Goal: Task Accomplishment & Management: Use online tool/utility

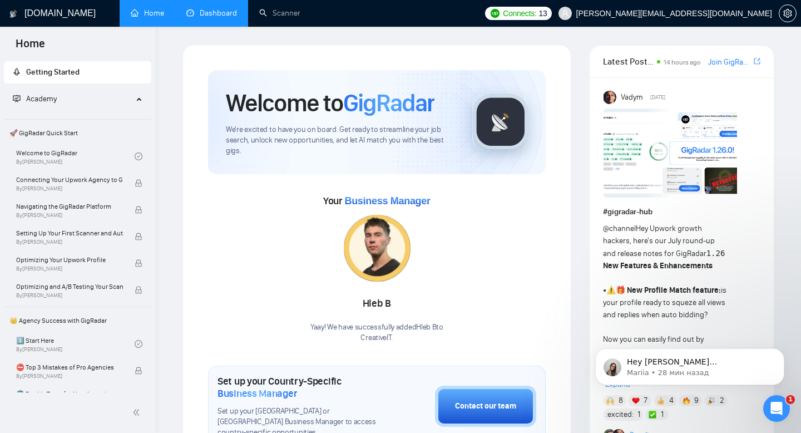
scroll to position [2031, 0]
click at [278, 16] on link "Scanner" at bounding box center [279, 12] width 41 height 9
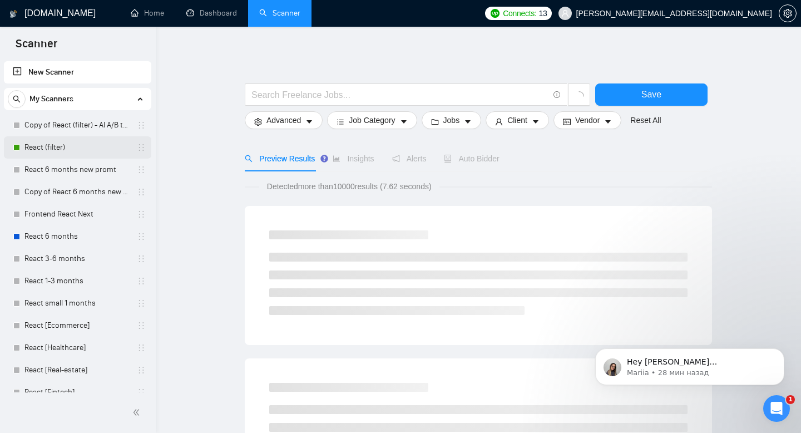
click at [59, 147] on link "React (filter)" at bounding box center [77, 147] width 106 height 22
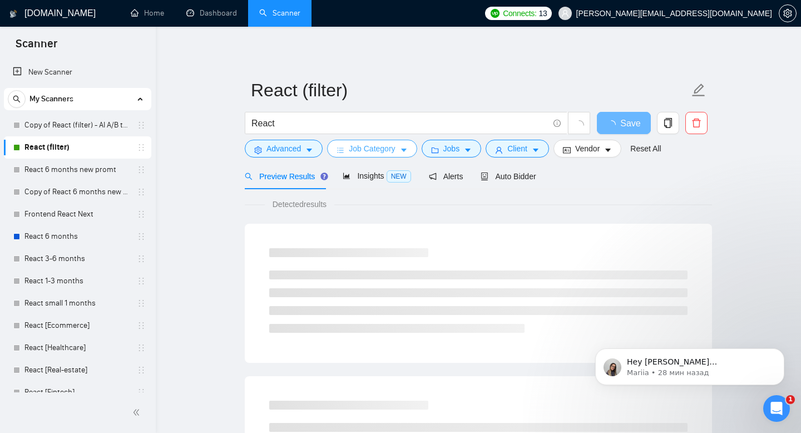
click at [388, 151] on span "Job Category" at bounding box center [372, 148] width 46 height 12
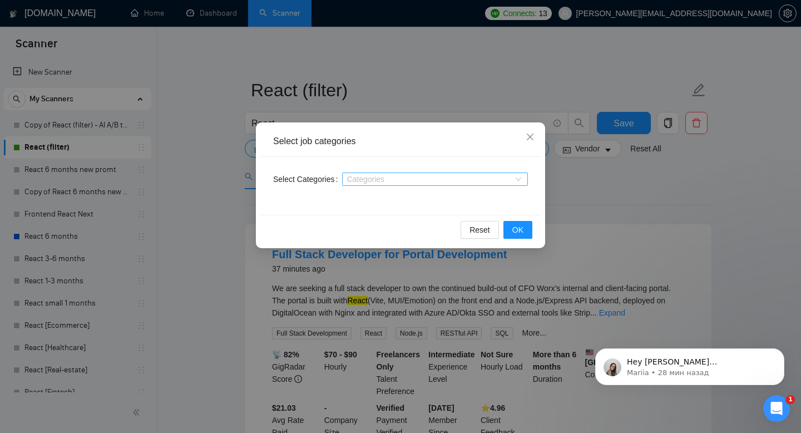
click at [390, 177] on div at bounding box center [429, 179] width 169 height 9
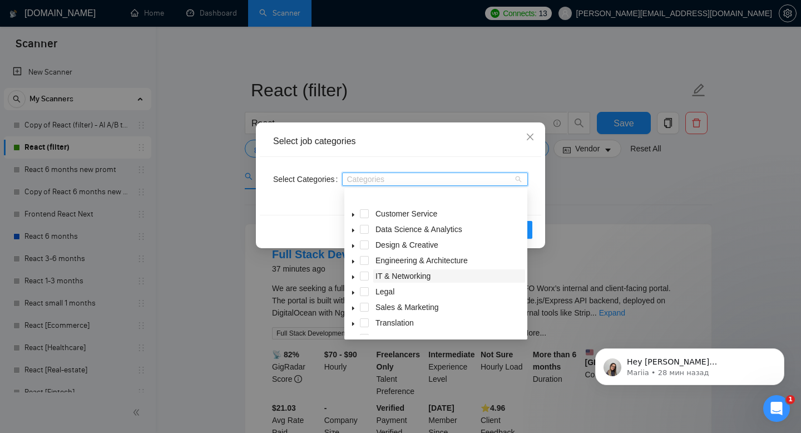
scroll to position [44, 0]
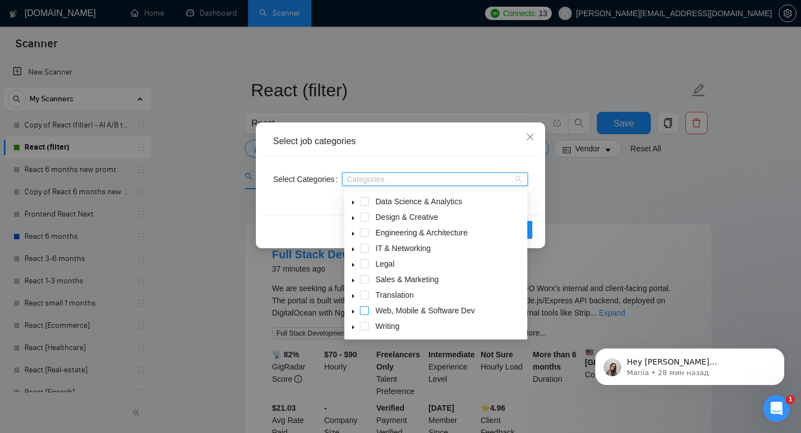
click at [362, 310] on span at bounding box center [364, 310] width 9 height 9
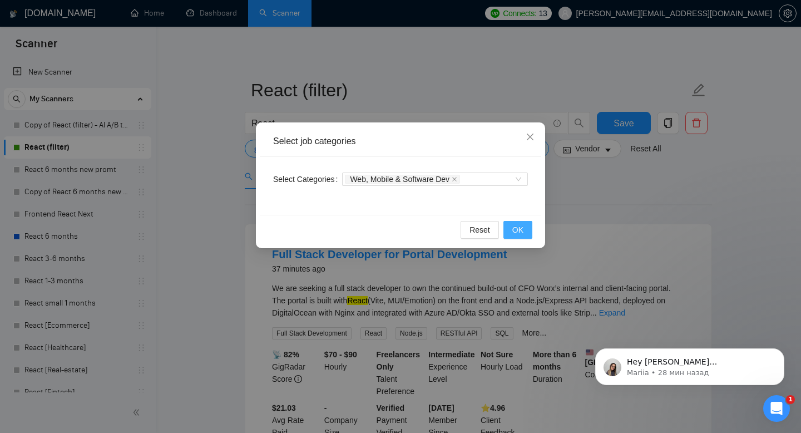
click at [528, 229] on button "OK" at bounding box center [517, 230] width 29 height 18
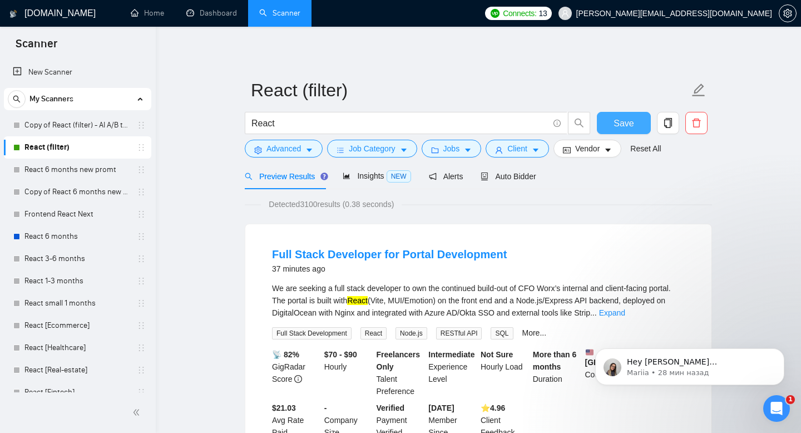
click at [620, 126] on span "Save" at bounding box center [623, 123] width 20 height 14
